Goal: Find specific page/section: Find specific page/section

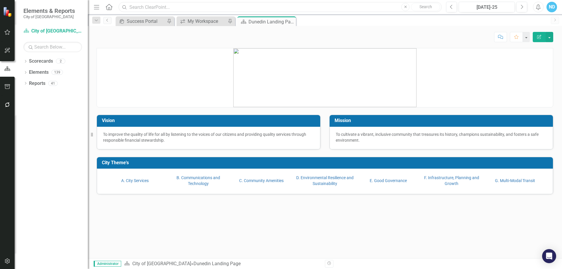
click at [143, 4] on input "text" at bounding box center [279, 7] width 323 height 10
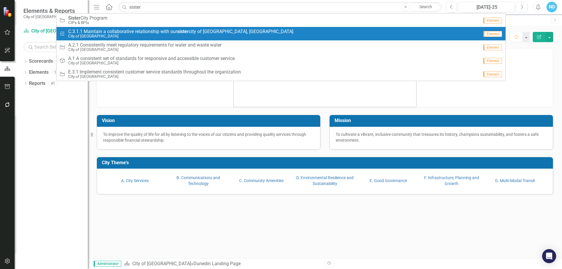
click at [137, 32] on span "C.3.1.1 Maintain a collaborative relationship with our sister city of Stirling,…" at bounding box center [180, 31] width 225 height 5
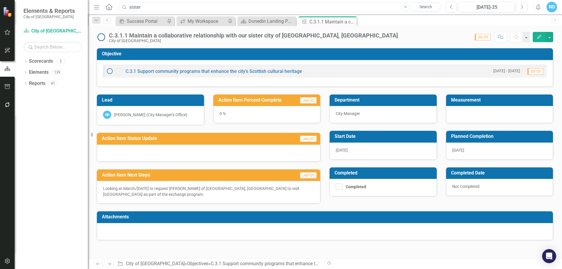
drag, startPoint x: 146, startPoint y: 7, endPoint x: 121, endPoint y: 7, distance: 25.2
click at [121, 7] on input "sister" at bounding box center [279, 7] width 323 height 10
drag, startPoint x: 145, startPoint y: 8, endPoint x: 125, endPoint y: 5, distance: 20.3
click at [125, 5] on div "Search DEEP Close No results" at bounding box center [278, 7] width 323 height 10
drag, startPoint x: 151, startPoint y: 6, endPoint x: 120, endPoint y: 3, distance: 30.6
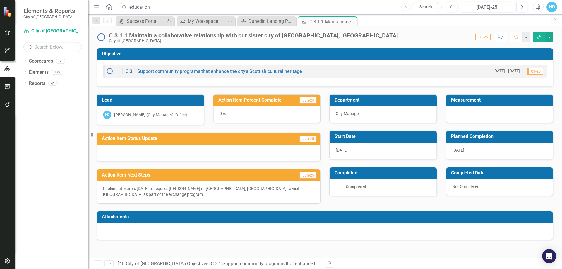
click at [120, 3] on input "education" at bounding box center [279, 7] width 323 height 10
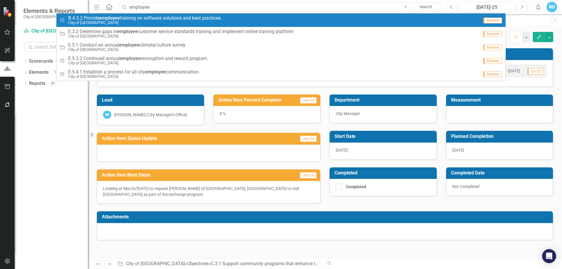
click at [161, 6] on input "employee" at bounding box center [279, 7] width 323 height 10
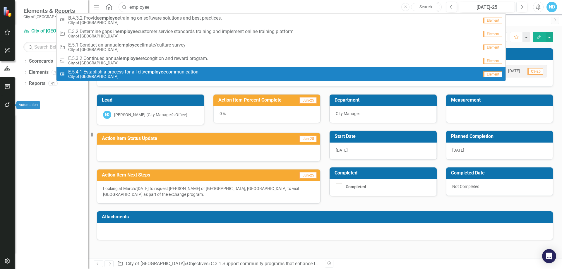
type input "employee"
click at [8, 107] on button "button" at bounding box center [7, 105] width 13 height 12
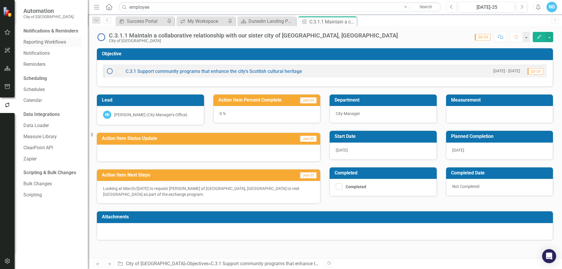
click at [47, 42] on link "Reporting Workflows" at bounding box center [52, 42] width 59 height 7
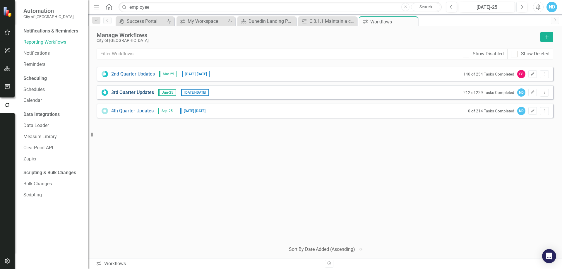
click at [139, 92] on link "3rd Quarter Updates" at bounding box center [132, 92] width 43 height 7
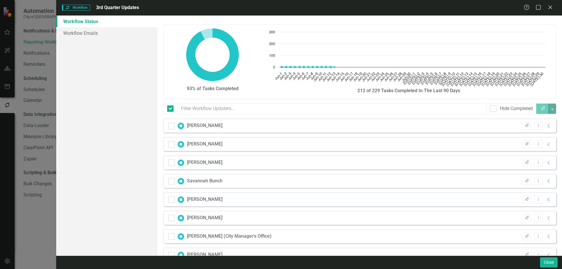
checkbox input "false"
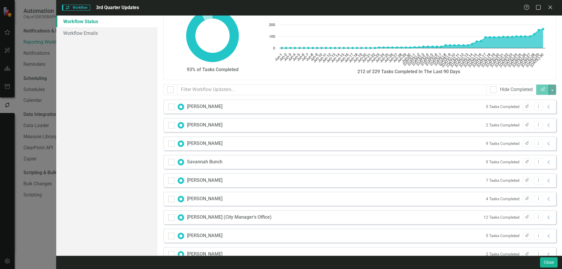
scroll to position [29, 0]
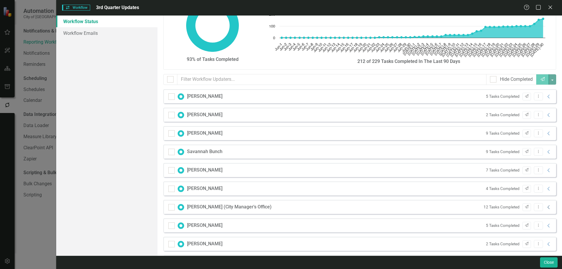
click at [547, 209] on icon at bounding box center [548, 207] width 2 height 4
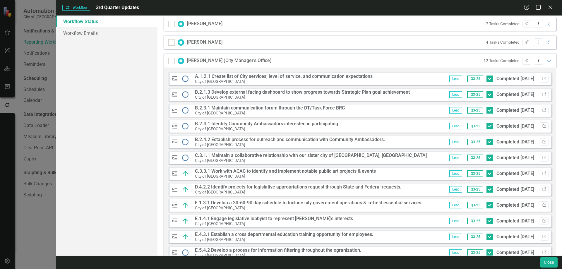
scroll to position [205, 0]
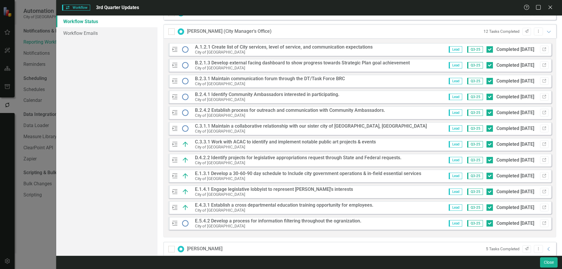
click at [0, 215] on div "Workflow Workflow 3rd Quarter Updates Help Maximize Close Workflow Status Workf…" at bounding box center [281, 134] width 562 height 269
click at [37, 224] on div "Workflow Workflow 3rd Quarter Updates Help Maximize Close Workflow Status Workf…" at bounding box center [281, 134] width 562 height 269
click at [540, 189] on button "Link" at bounding box center [544, 192] width 8 height 8
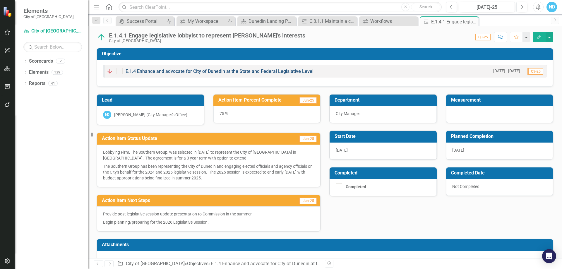
click at [136, 71] on link "E.1.4 Enhance and advocate for City of Dunedin at the State and Federal Legisla…" at bounding box center [219, 71] width 188 height 6
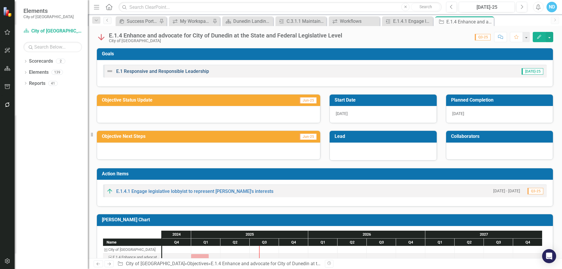
click at [164, 72] on link "E.1 Responsive and Responsible Leadership" at bounding box center [162, 71] width 93 height 6
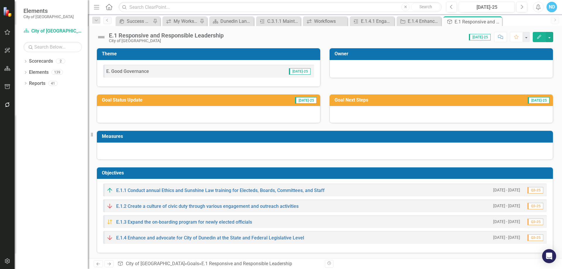
click at [137, 73] on span "E. Good Governance" at bounding box center [127, 71] width 43 height 6
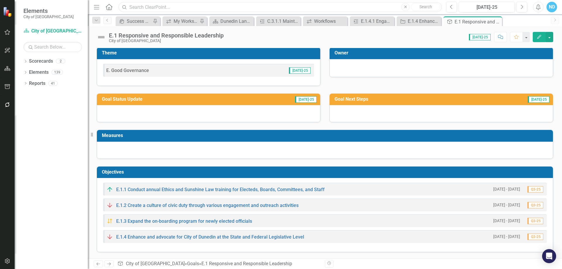
click at [146, 7] on input "text" at bounding box center [279, 7] width 323 height 10
click at [59, 161] on div "Dropdown Scorecards 2 Dropdown City of Dunedin CIPs & BPIs Dropdown Elements 13…" at bounding box center [51, 162] width 73 height 212
click at [25, 61] on icon "Dropdown" at bounding box center [25, 61] width 4 height 3
click at [42, 71] on link "City of [GEOGRAPHIC_DATA]" at bounding box center [60, 72] width 56 height 7
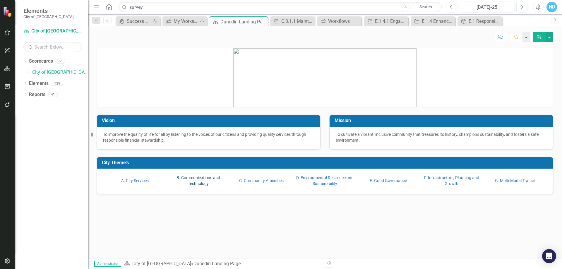
click at [205, 184] on link "B. Communications and Technology" at bounding box center [198, 180] width 44 height 11
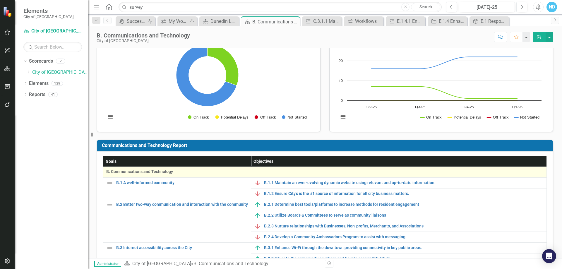
scroll to position [29, 0]
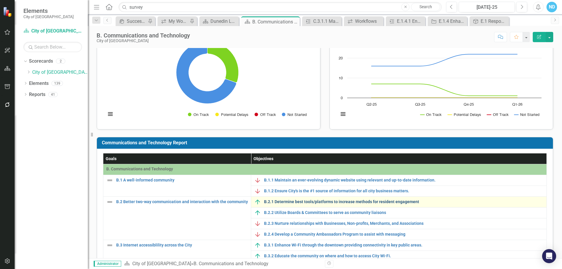
click at [282, 202] on link "B.2.1 Determine best tools/platforms to increase methods for resident engagement" at bounding box center [403, 201] width 279 height 4
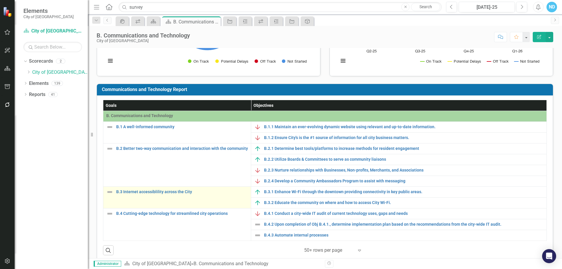
scroll to position [92, 0]
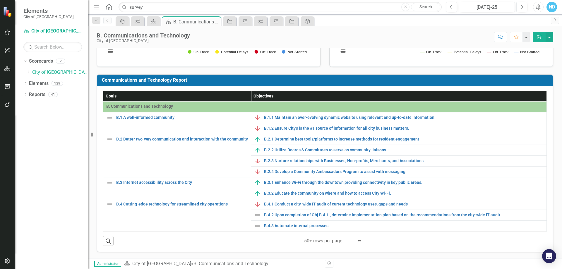
click at [356, 241] on icon "Expand" at bounding box center [359, 240] width 6 height 5
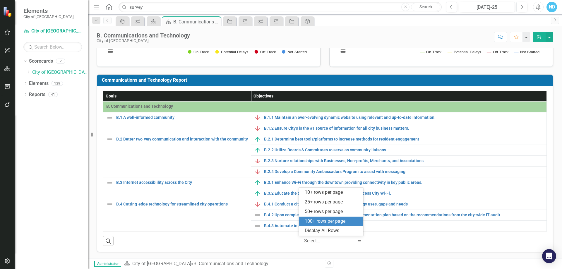
click at [334, 219] on div "100+ rows per page" at bounding box center [331, 221] width 55 height 7
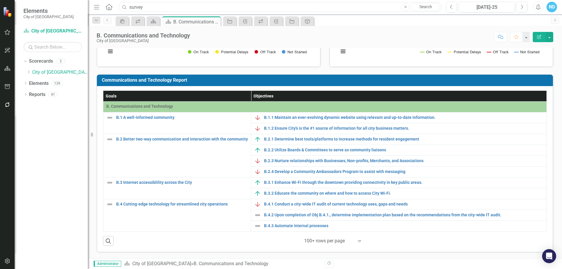
click at [142, 7] on input "survey" at bounding box center [279, 7] width 323 height 10
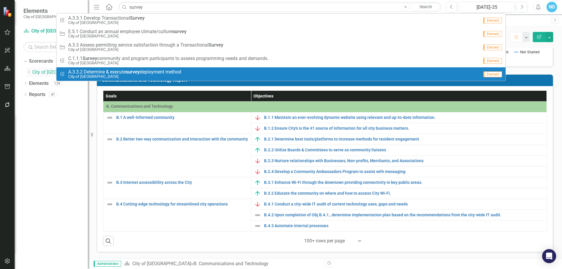
click at [34, 71] on link "City of [GEOGRAPHIC_DATA]" at bounding box center [60, 72] width 56 height 7
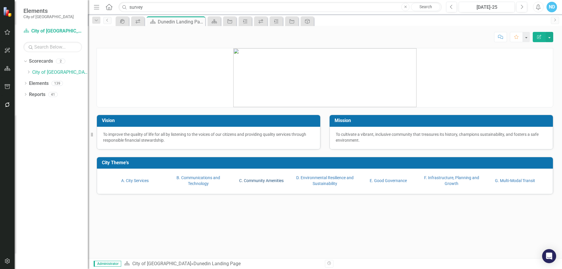
click at [265, 179] on link "C. Community Amenities" at bounding box center [261, 180] width 44 height 5
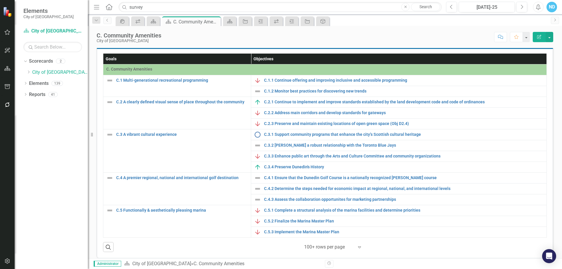
scroll to position [135, 0]
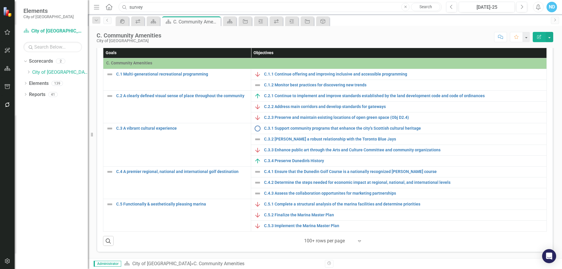
click at [135, 10] on input "survey" at bounding box center [279, 7] width 323 height 10
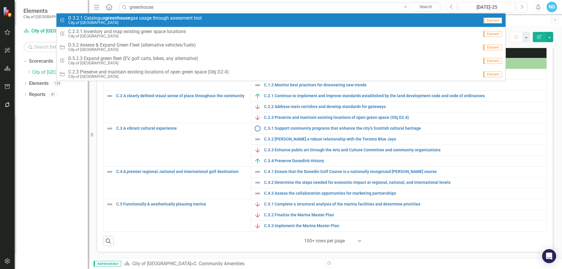
click at [135, 18] on span "D 3.2.1 Catalogue greenhouse gas usage through assesment tool" at bounding box center [134, 18] width 133 height 5
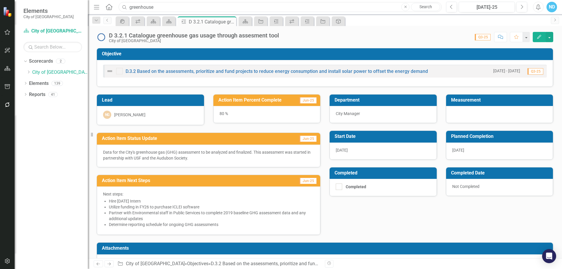
drag, startPoint x: 162, startPoint y: 8, endPoint x: 115, endPoint y: 9, distance: 47.1
click at [116, 9] on div "Menu Home Search greenhouse Close Search" at bounding box center [266, 6] width 348 height 11
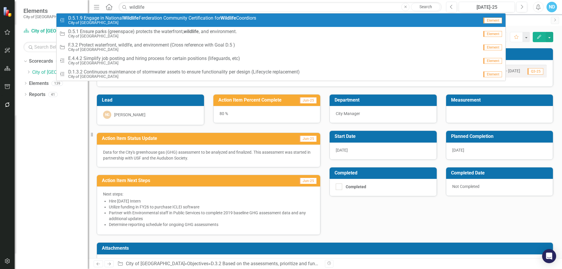
click at [121, 16] on span "D.5.1.9 Engage in National Wildlife Ferderation Community Certification for Wil…" at bounding box center [162, 18] width 188 height 5
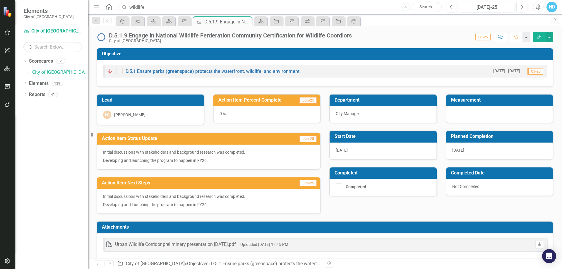
drag, startPoint x: 151, startPoint y: 8, endPoint x: 113, endPoint y: 8, distance: 37.7
click at [113, 8] on div "Menu Home Search wildlife Close Search" at bounding box center [266, 6] width 348 height 11
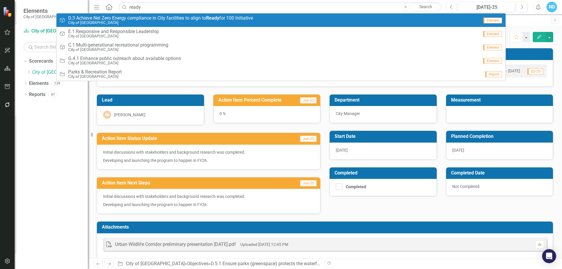
click at [115, 16] on span "D.3 Achieve Net Zero Energy compliance in City facilities to align to Ready for…" at bounding box center [160, 18] width 185 height 5
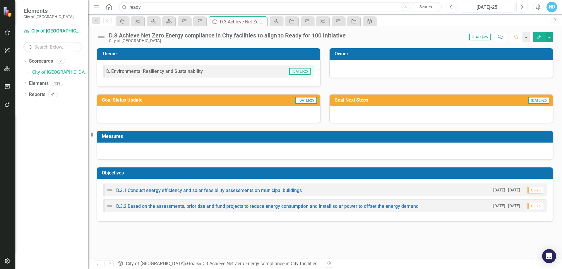
click at [243, 203] on div "D.3.2 Based on the assessments, prioritize and fund projects to reduce energy c…" at bounding box center [262, 205] width 312 height 7
click at [190, 206] on link "D.3.2 Based on the assessments, prioritize and fund projects to reduce energy c…" at bounding box center [267, 206] width 302 height 6
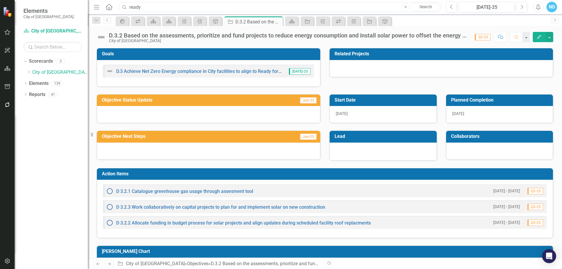
drag, startPoint x: 146, startPoint y: 7, endPoint x: 128, endPoint y: 8, distance: 17.9
click at [128, 8] on input "ready" at bounding box center [279, 7] width 323 height 10
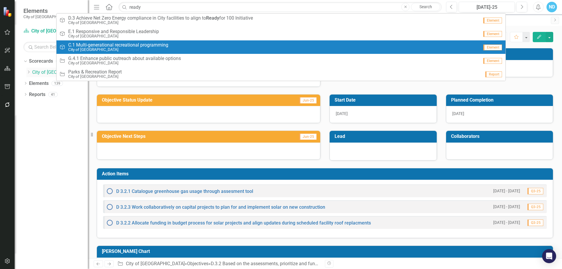
click at [38, 73] on link "City of [GEOGRAPHIC_DATA]" at bounding box center [60, 72] width 56 height 7
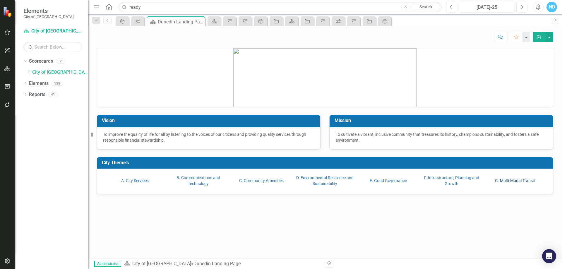
click at [521, 182] on link "G. Multi-Modal Transit" at bounding box center [515, 180] width 40 height 5
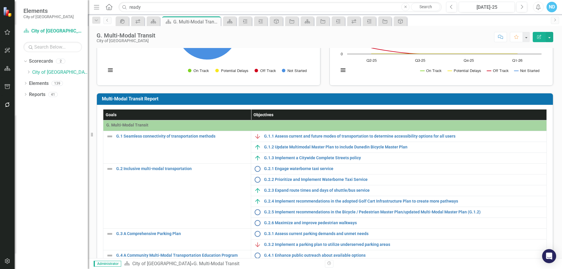
scroll to position [88, 0]
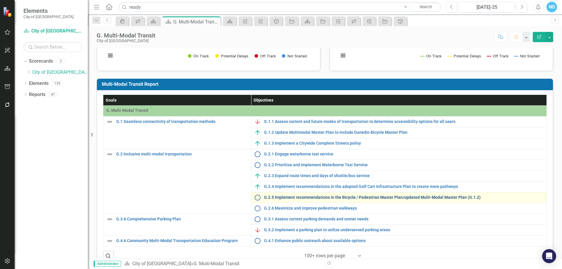
click at [391, 199] on link "G.2.5 Implement recommendations in the Bicycle / Pedestrian Master Plan/updated…" at bounding box center [403, 197] width 279 height 4
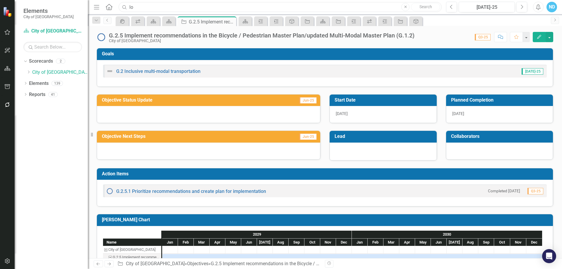
type input "l"
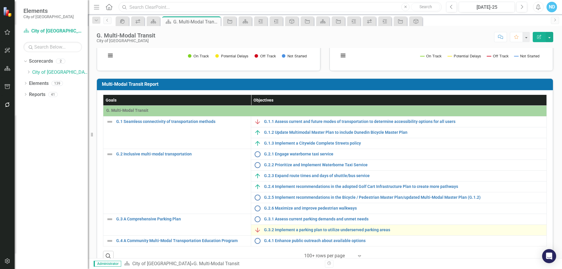
scroll to position [103, 0]
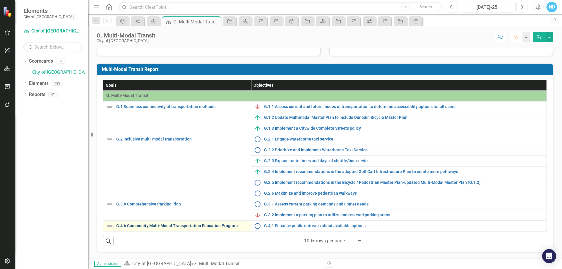
click at [216, 225] on link "G.4 A Community Multi-Modal Transportation Education Program" at bounding box center [182, 225] width 132 height 4
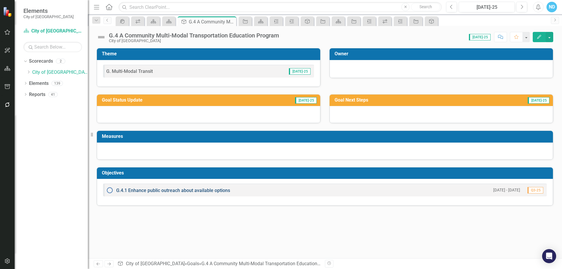
click at [201, 191] on link "G.4.1 Enhance public outreach about available options" at bounding box center [173, 190] width 114 height 6
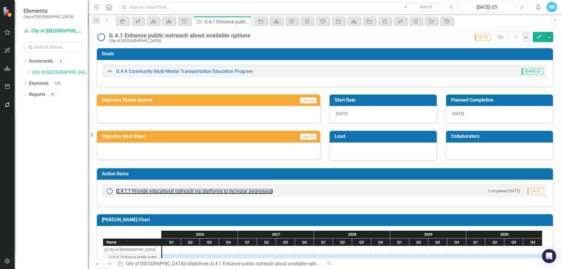
click at [199, 191] on link "G.4.1.1 Provide educational outreach via platforms to increase awareness." at bounding box center [194, 191] width 156 height 6
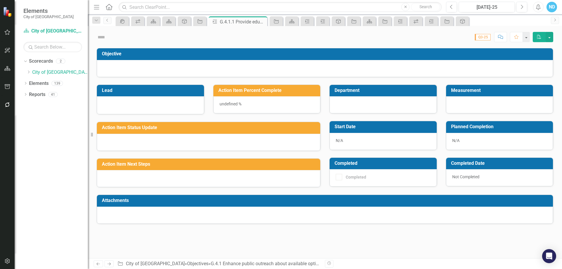
checkbox input "true"
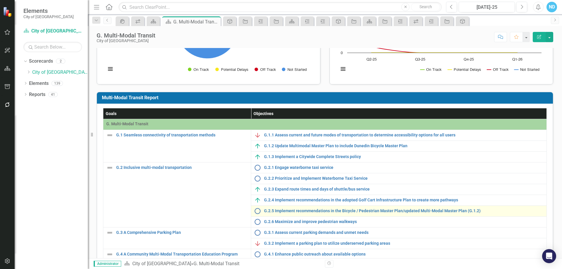
scroll to position [88, 0]
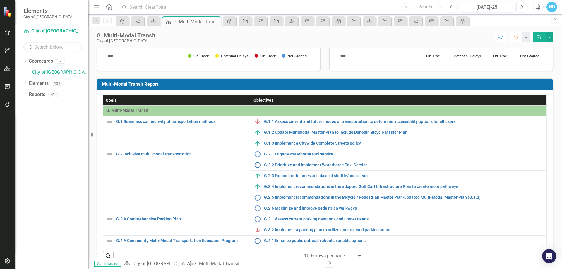
click at [140, 8] on input "text" at bounding box center [279, 7] width 323 height 10
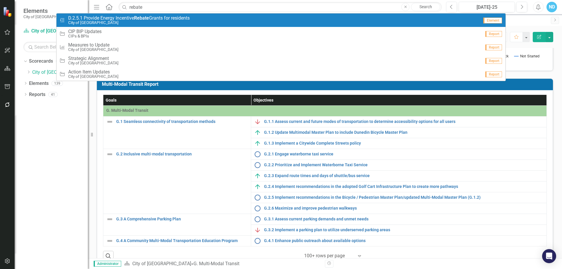
click at [110, 16] on span "D.2.5.1 Provide Energy Incentive Rebate Grants for residents" at bounding box center [128, 18] width 121 height 5
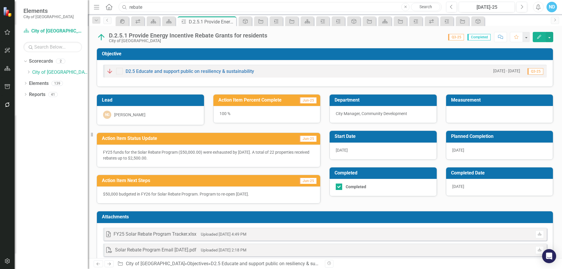
click at [142, 7] on input "rebate" at bounding box center [279, 7] width 323 height 10
drag, startPoint x: 144, startPoint y: 7, endPoint x: 112, endPoint y: 6, distance: 31.9
click at [121, 6] on div "Search rebate Close Search" at bounding box center [278, 7] width 323 height 10
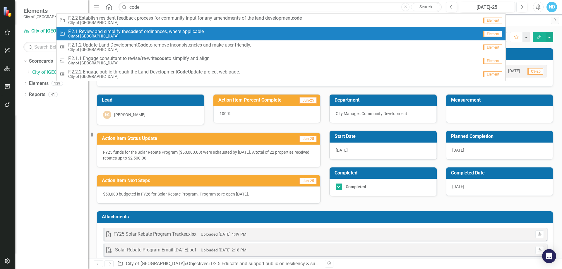
click at [124, 31] on span "F.2.1 Review and simplify the code of ordinances, where applicable" at bounding box center [135, 31] width 135 height 5
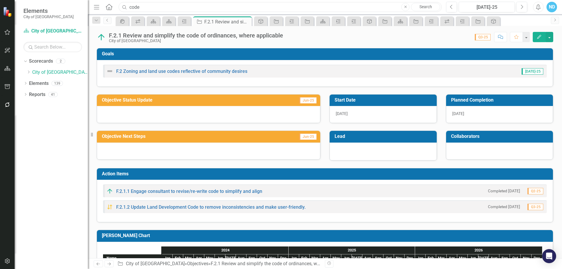
drag, startPoint x: 158, startPoint y: 8, endPoint x: 107, endPoint y: 6, distance: 50.9
click at [108, 6] on div "Menu Home Search code Close Search" at bounding box center [266, 6] width 348 height 11
click at [77, 144] on div "Dropdown Scorecards 2 Dropdown City of Dunedin CIPs & BPIs Dropdown Elements 13…" at bounding box center [51, 162] width 73 height 212
click at [54, 73] on link "City of [GEOGRAPHIC_DATA]" at bounding box center [60, 72] width 56 height 7
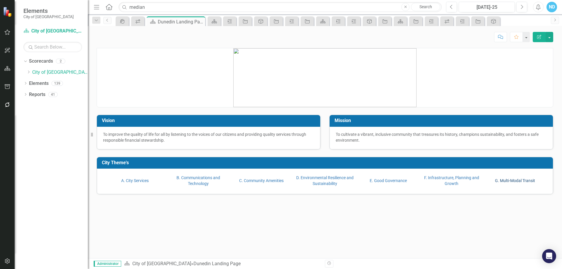
click at [524, 180] on link "G. Multi-Modal Transit" at bounding box center [515, 180] width 40 height 5
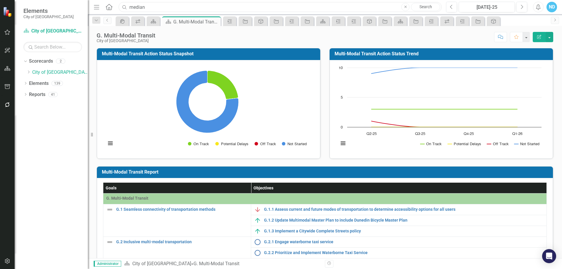
drag, startPoint x: 151, startPoint y: 8, endPoint x: 120, endPoint y: 8, distance: 31.0
click at [120, 8] on input "median" at bounding box center [279, 7] width 323 height 10
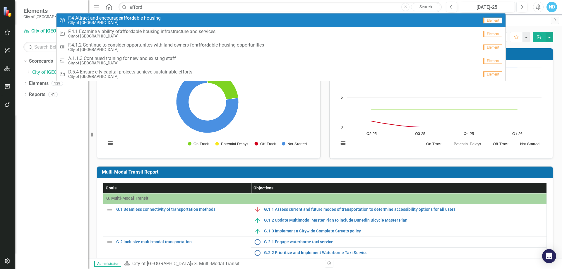
click at [119, 18] on span "F.4 Attract and encourage afford able housing" at bounding box center [114, 18] width 92 height 5
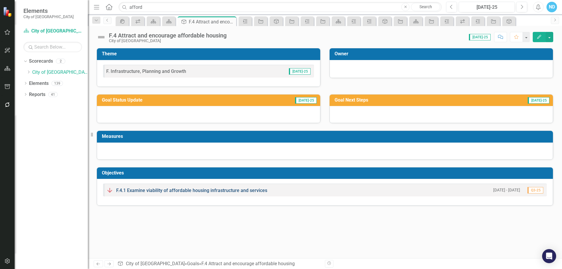
click at [231, 190] on link "F.4.1 Examine viability of affordable housing infrastructure and services" at bounding box center [191, 190] width 151 height 6
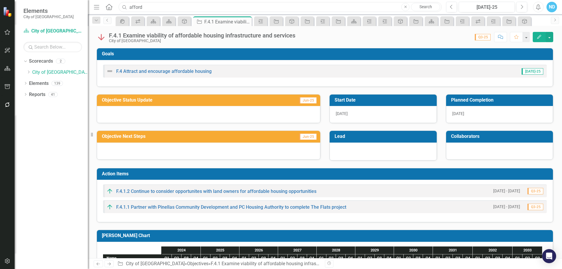
drag, startPoint x: 147, startPoint y: 6, endPoint x: 119, endPoint y: 6, distance: 28.1
click at [119, 6] on input "afford" at bounding box center [279, 7] width 323 height 10
drag, startPoint x: 145, startPoint y: 8, endPoint x: 113, endPoint y: 6, distance: 31.9
click at [113, 6] on div "Menu Home Search coca Close Search" at bounding box center [266, 6] width 348 height 11
type input "affordable"
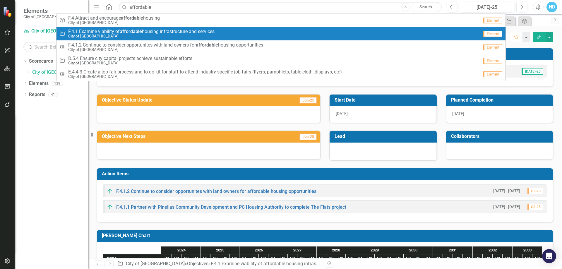
click at [149, 34] on small "City of [GEOGRAPHIC_DATA]" at bounding box center [141, 36] width 146 height 4
